Goal: Navigation & Orientation: Find specific page/section

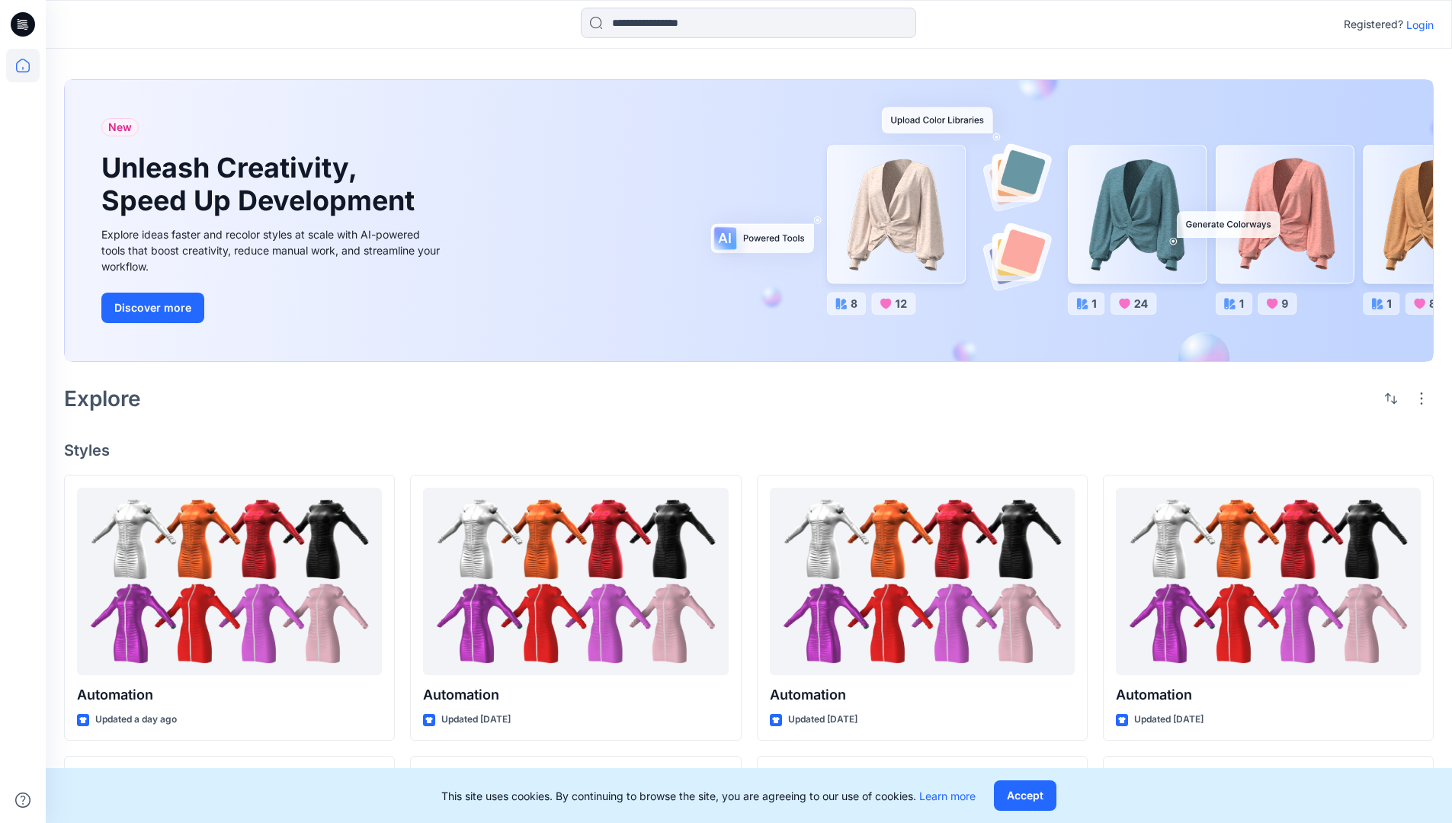
click at [1416, 24] on p "Login" at bounding box center [1419, 25] width 27 height 16
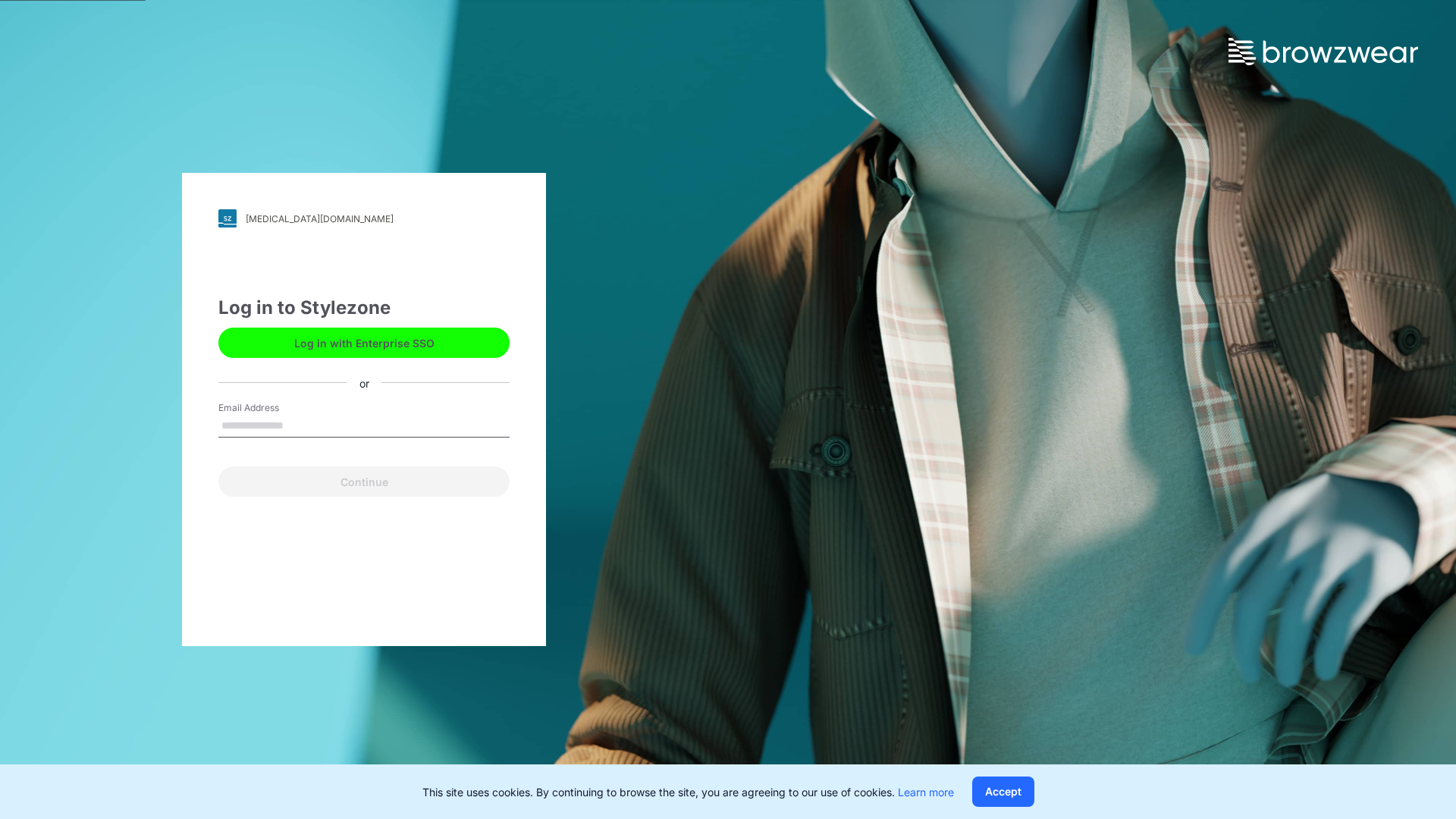
click at [300, 425] on input "Email Address" at bounding box center [363, 426] width 292 height 23
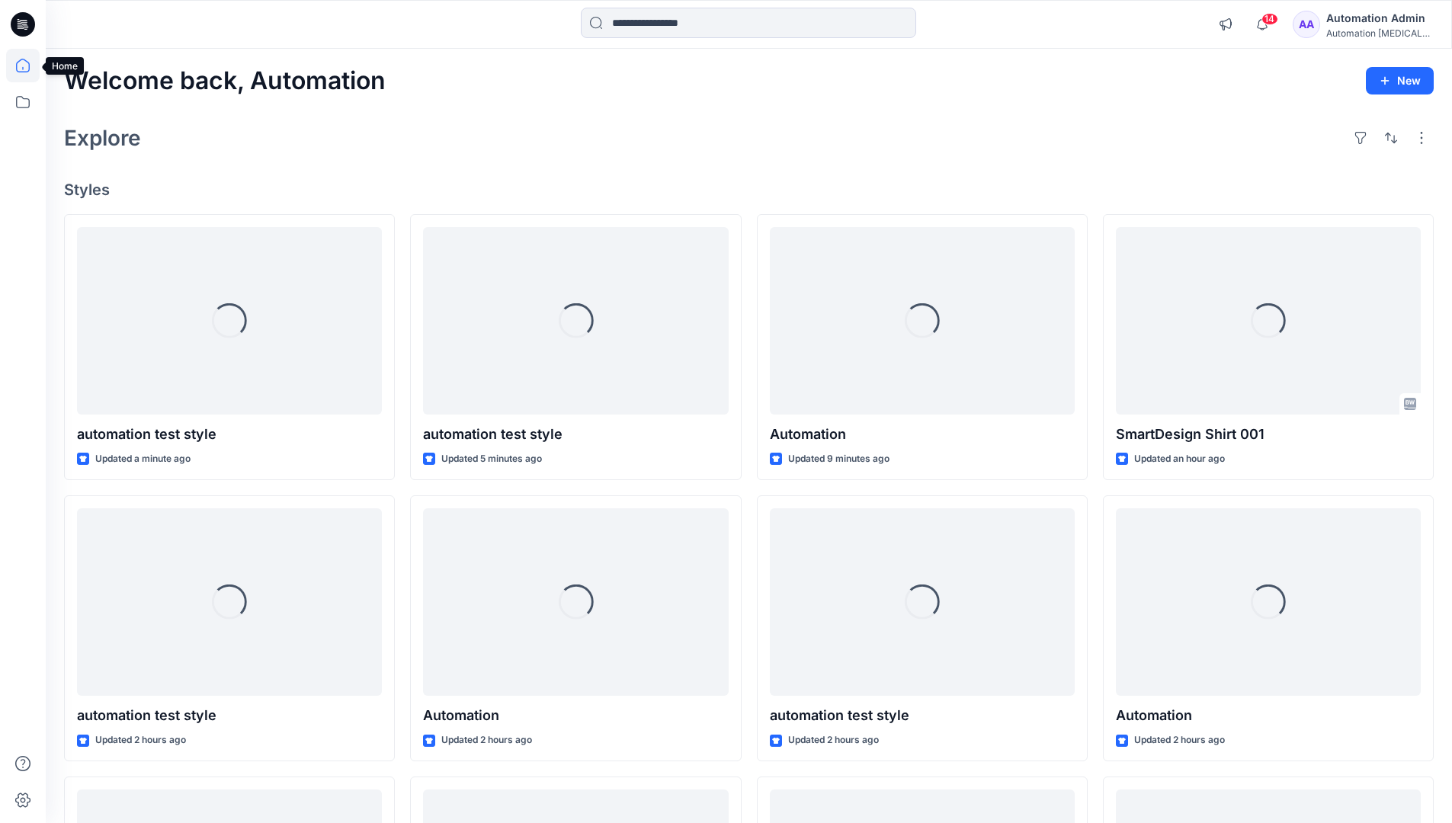
click at [29, 66] on icon at bounding box center [23, 66] width 14 height 14
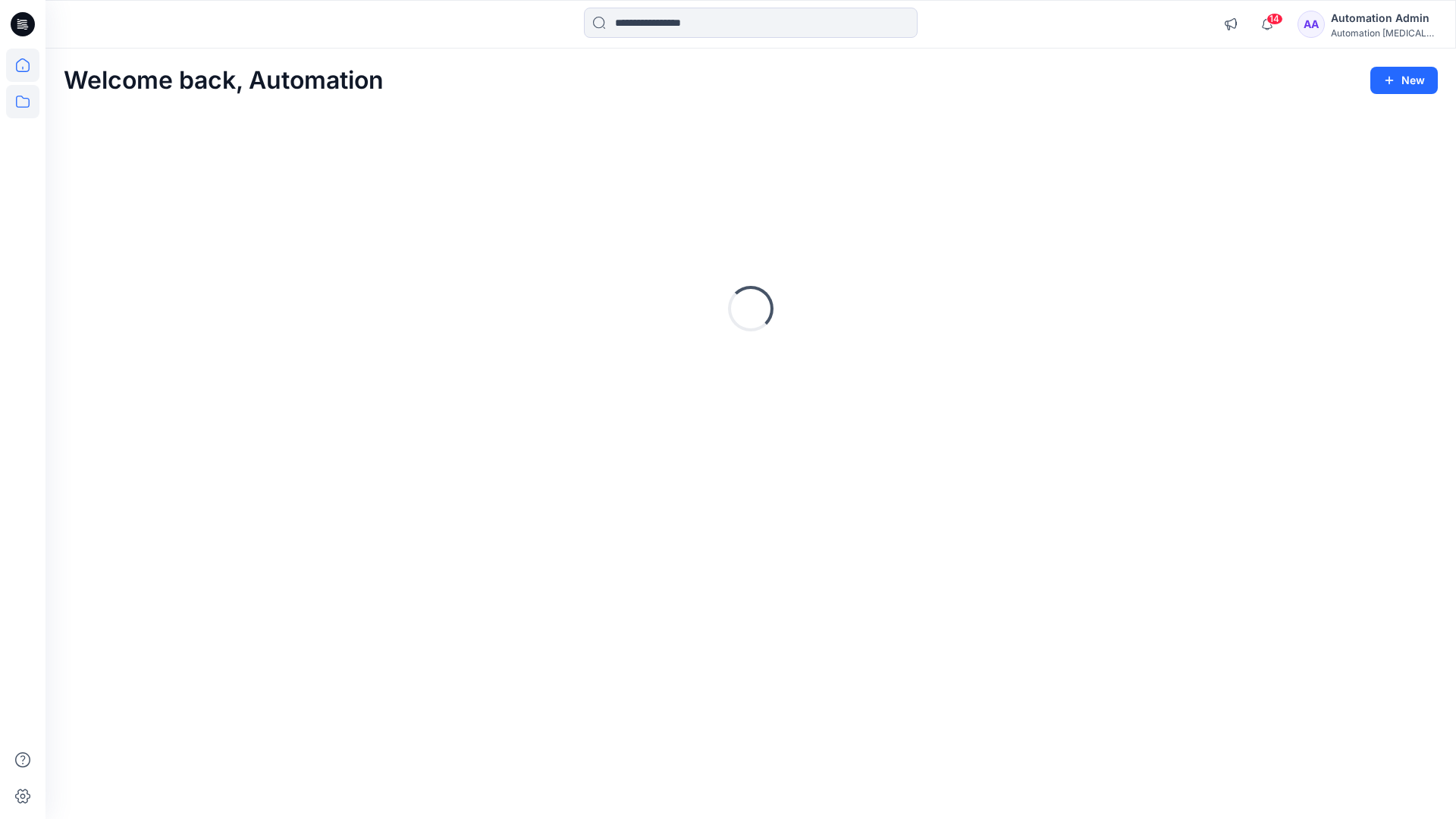
click at [24, 103] on icon at bounding box center [23, 102] width 34 height 34
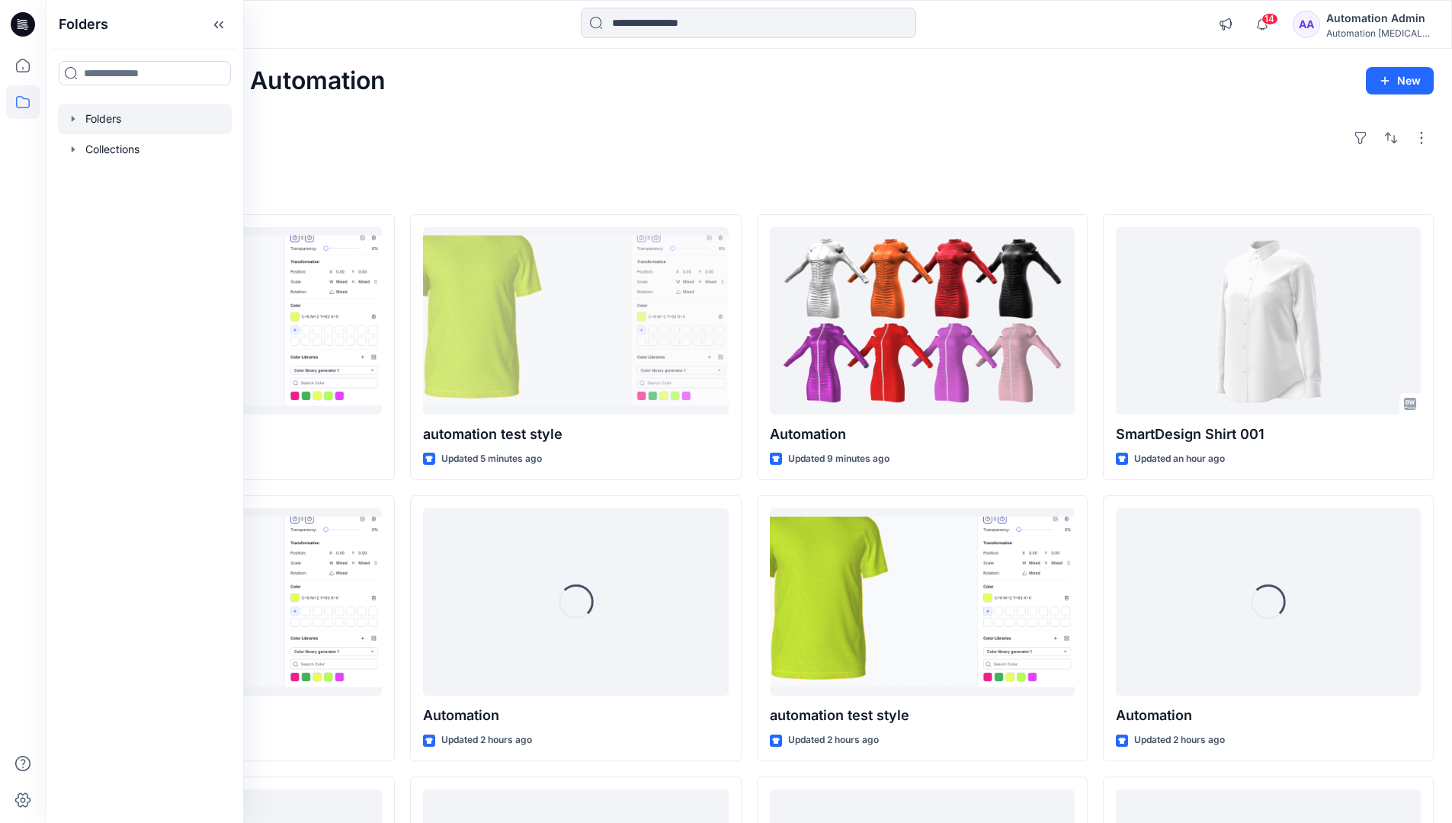
click at [86, 121] on div at bounding box center [145, 119] width 174 height 30
